Goal: Task Accomplishment & Management: Use online tool/utility

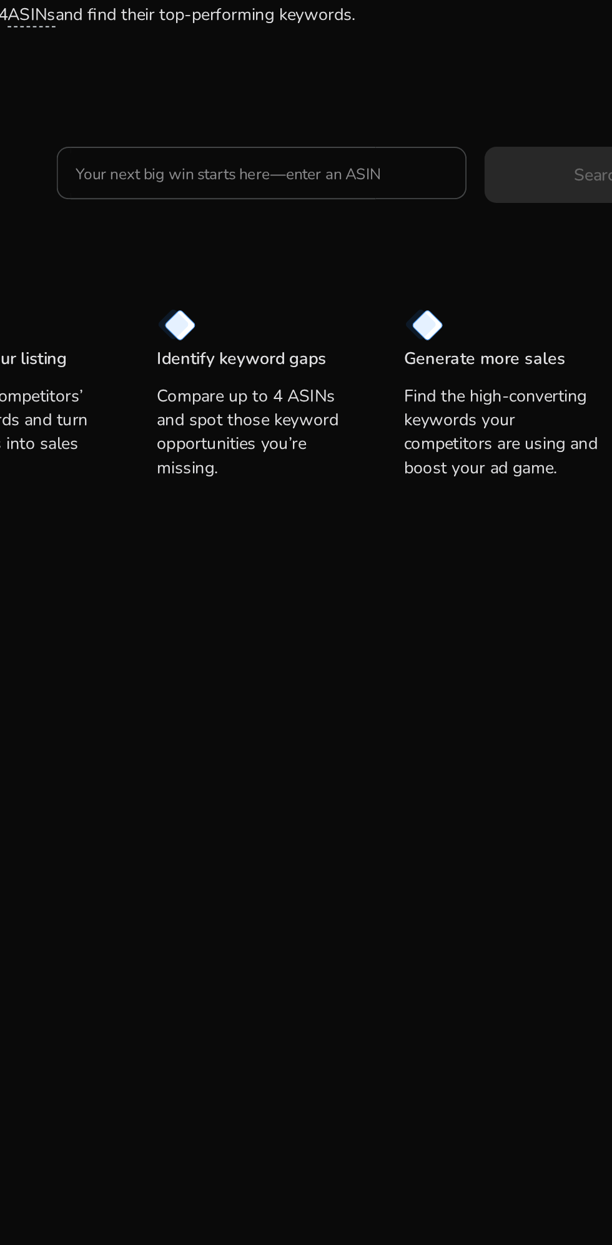
click at [312, 233] on input "Your next big win starts here—enter an ASIN" at bounding box center [270, 230] width 195 height 14
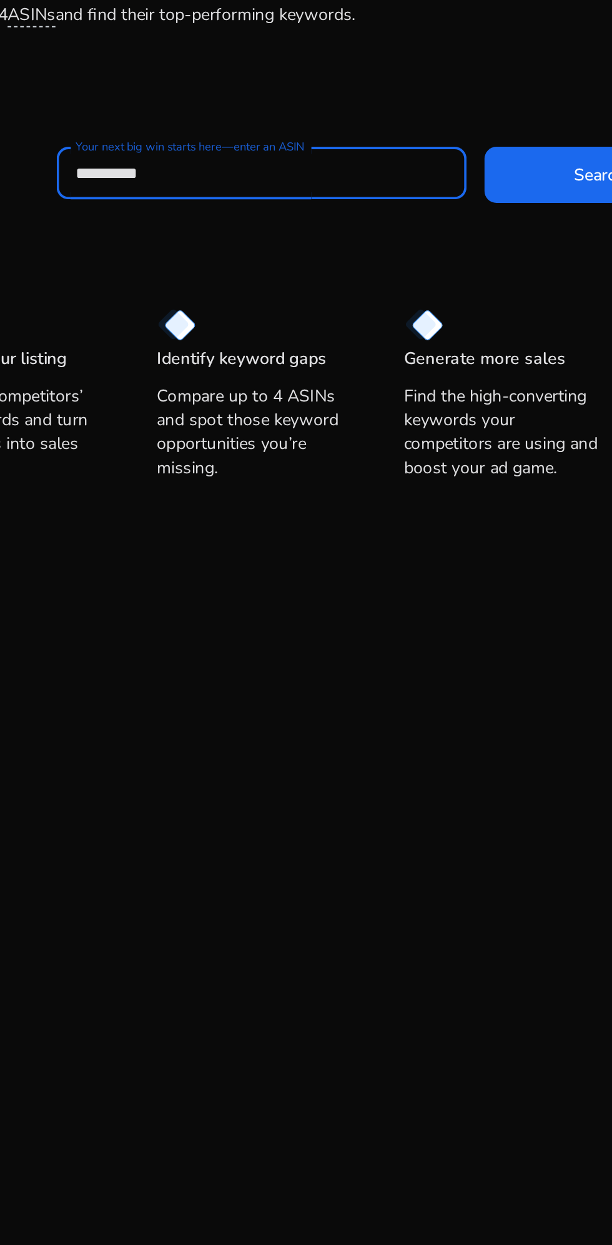
type input "**********"
click at [419, 221] on span at bounding box center [447, 230] width 120 height 30
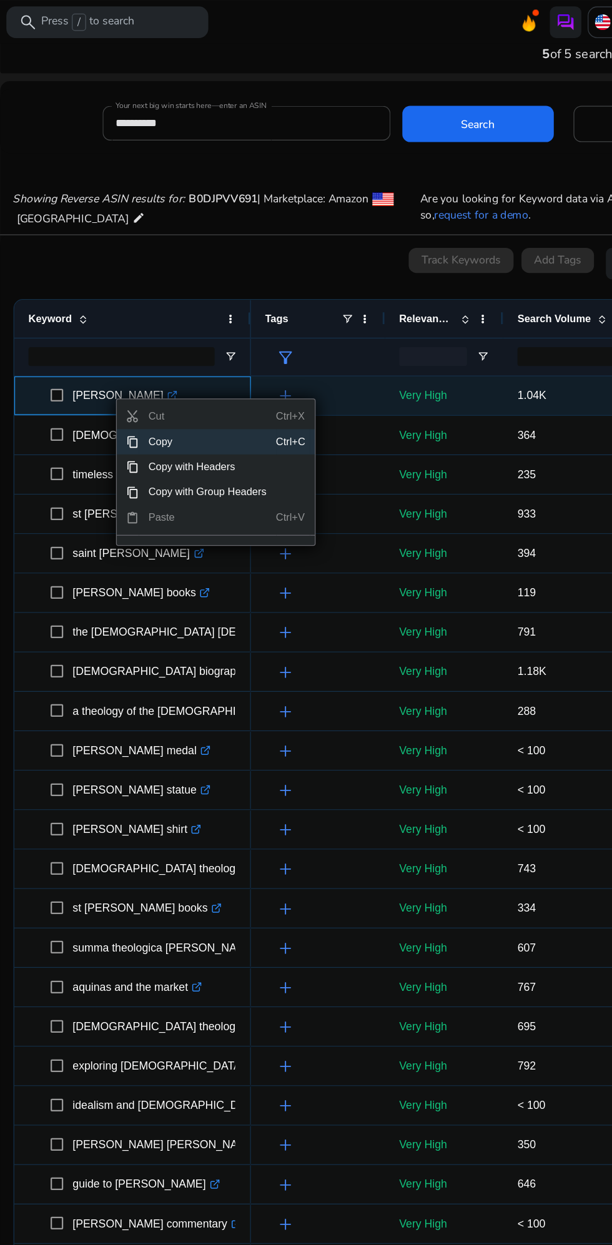
click at [228, 344] on span "Copy" at bounding box center [219, 350] width 109 height 20
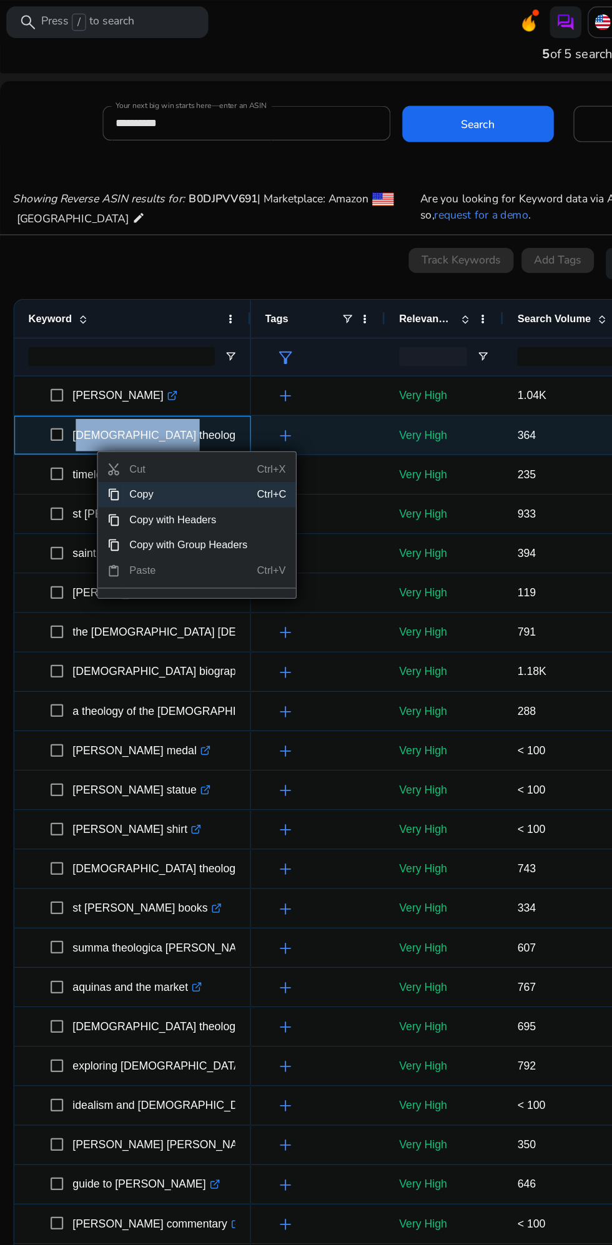
click at [172, 390] on span "Copy" at bounding box center [204, 392] width 109 height 20
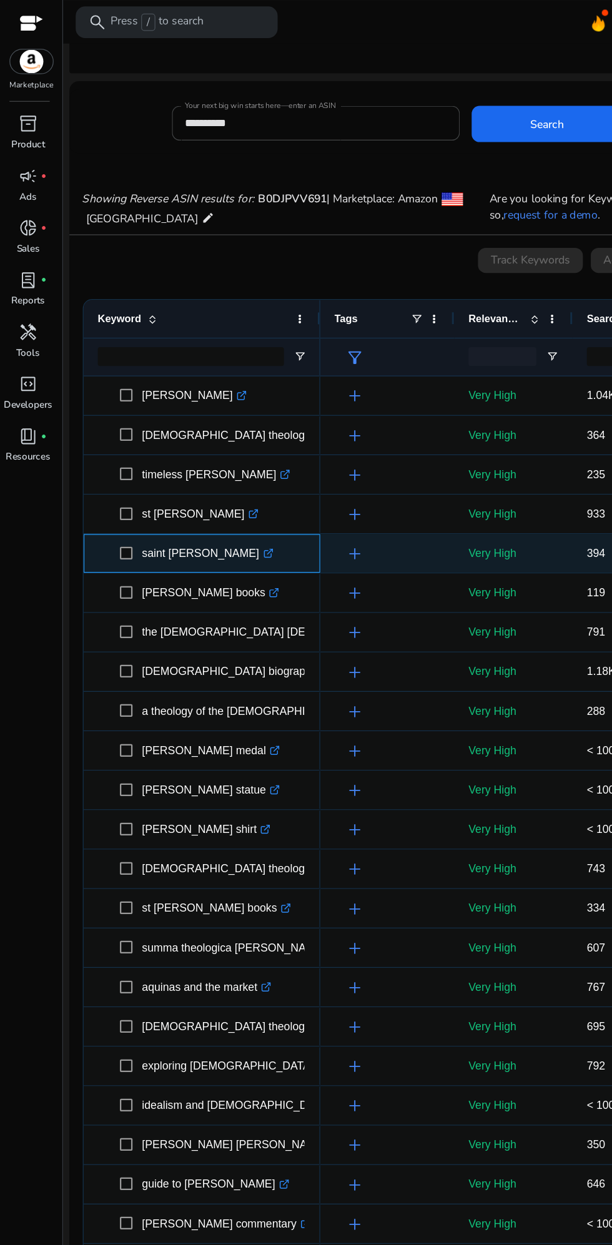
click at [125, 445] on p "saint [PERSON_NAME] .st0{fill:#2c8af8}" at bounding box center [164, 438] width 104 height 26
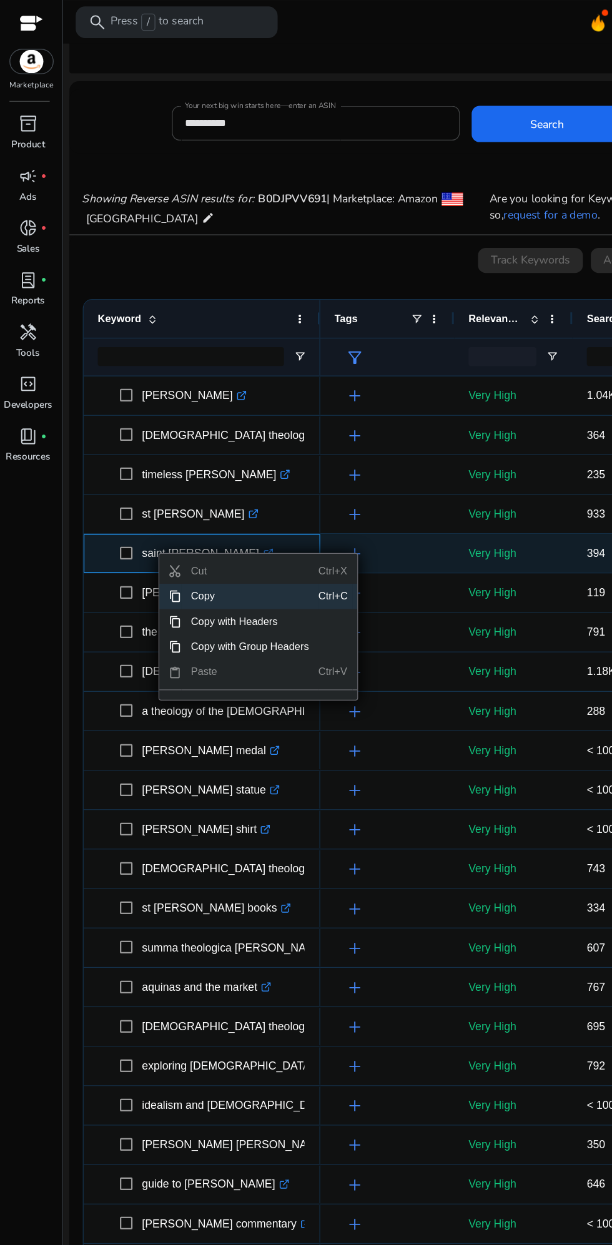
click at [165, 473] on span "Copy" at bounding box center [198, 472] width 109 height 20
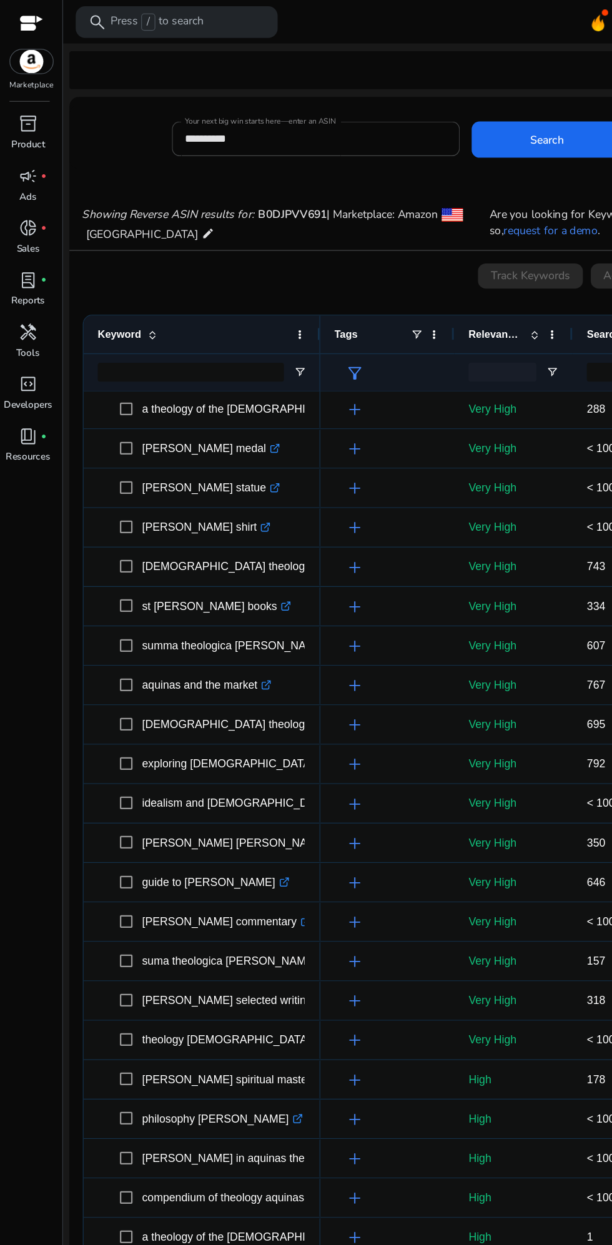
scroll to position [254, 0]
